Goal: Task Accomplishment & Management: Manage account settings

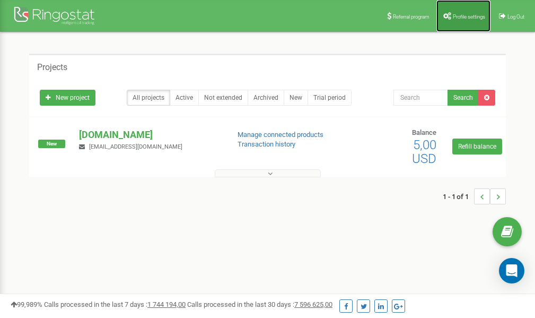
click at [463, 15] on span "Profile settings" at bounding box center [469, 17] width 32 height 6
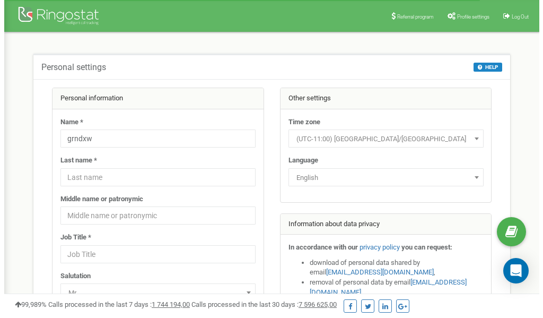
scroll to position [53, 0]
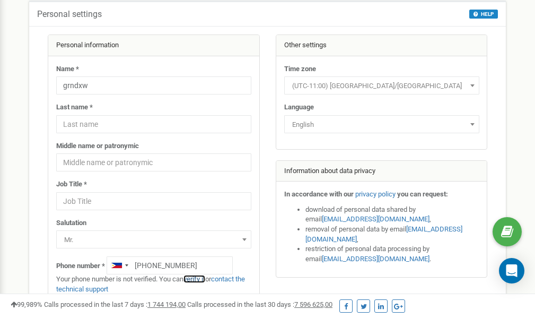
click at [200, 278] on link "verify it" at bounding box center [194, 279] width 22 height 8
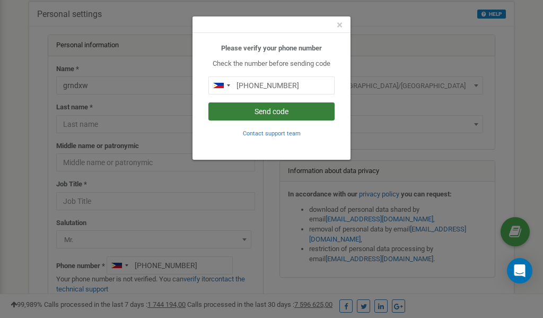
click at [287, 112] on button "Send code" at bounding box center [271, 111] width 126 height 18
